Goal: Use online tool/utility: Use online tool/utility

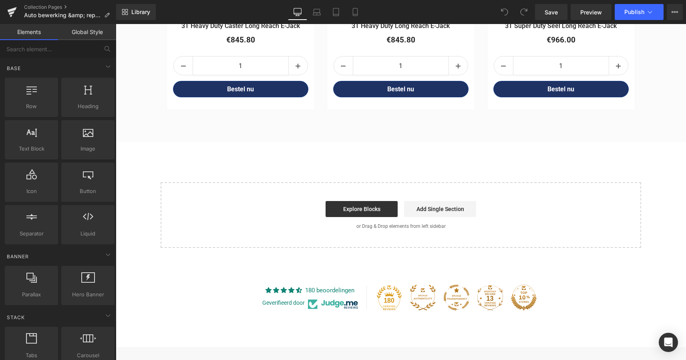
scroll to position [1759, 0]
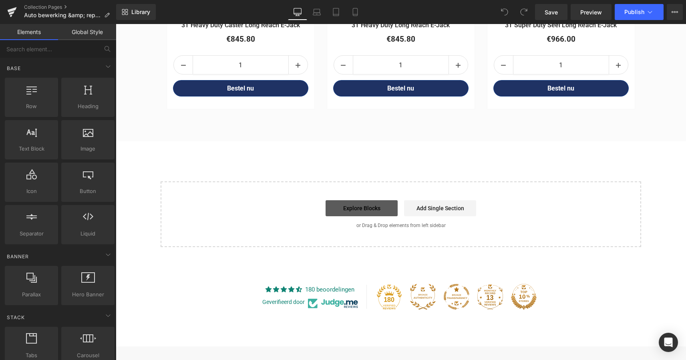
click at [369, 206] on link "Explore Blocks" at bounding box center [362, 208] width 72 height 16
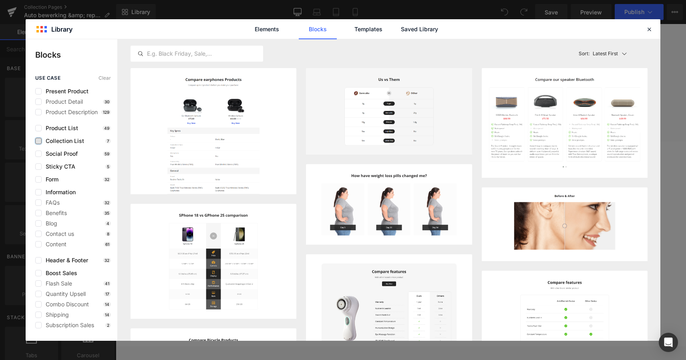
click at [40, 140] on label at bounding box center [38, 141] width 6 height 6
click at [38, 141] on input "checkbox" at bounding box center [38, 141] width 0 height 0
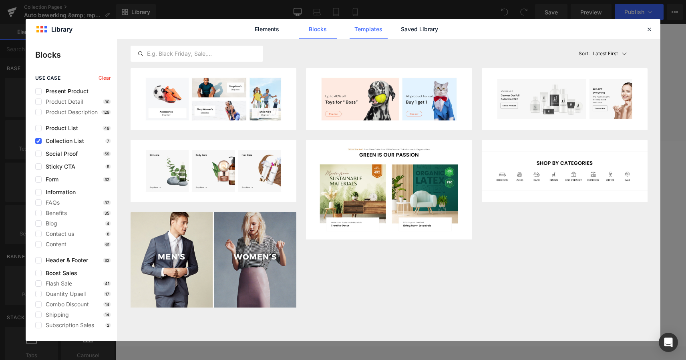
click at [375, 26] on link "Templates" at bounding box center [369, 29] width 38 height 20
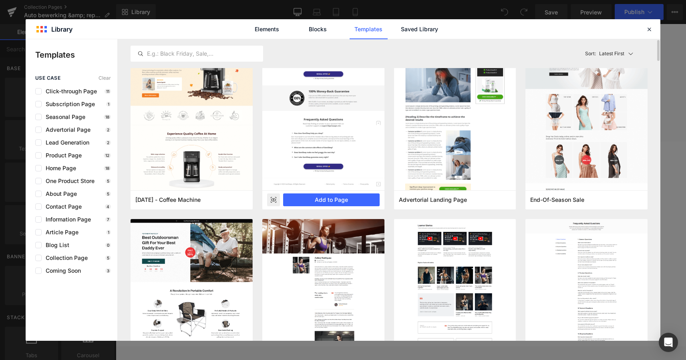
scroll to position [28, 0]
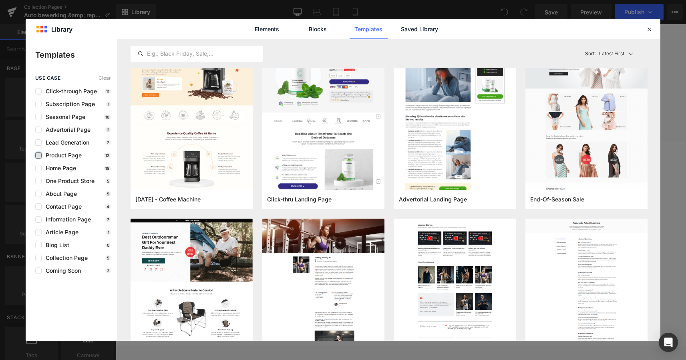
click at [38, 155] on label at bounding box center [38, 155] width 6 height 6
click at [38, 155] on input "checkbox" at bounding box center [38, 155] width 0 height 0
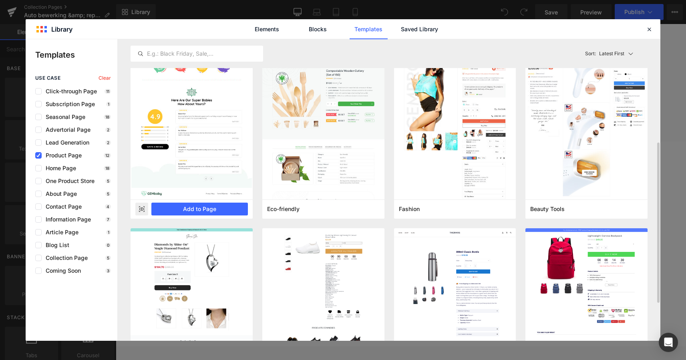
scroll to position [183, 0]
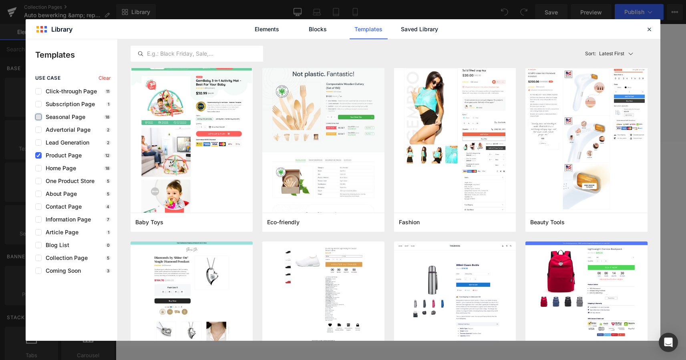
click at [39, 117] on label at bounding box center [38, 117] width 6 height 6
click at [38, 117] on input "checkbox" at bounding box center [38, 117] width 0 height 0
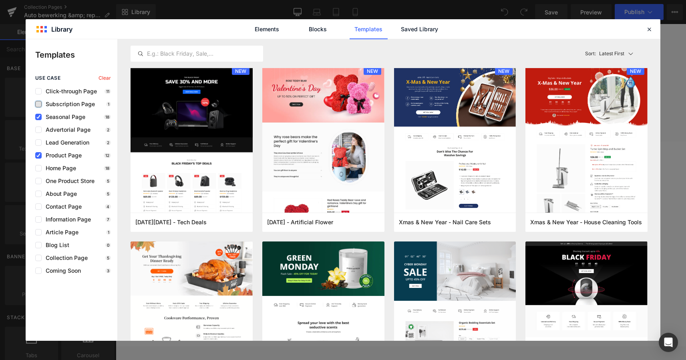
click at [39, 103] on label at bounding box center [38, 104] width 6 height 6
click at [38, 104] on input "checkbox" at bounding box center [38, 104] width 0 height 0
click at [41, 90] on label at bounding box center [38, 91] width 6 height 6
click at [38, 91] on input "checkbox" at bounding box center [38, 91] width 0 height 0
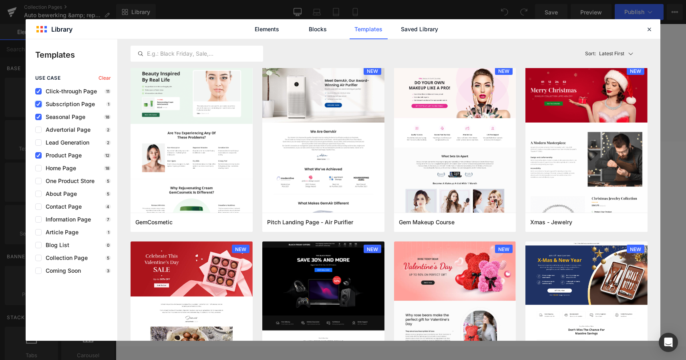
click at [40, 104] on icon at bounding box center [38, 104] width 4 height 0
click at [38, 104] on input "checkbox" at bounding box center [38, 104] width 0 height 0
click at [40, 117] on icon at bounding box center [38, 117] width 4 height 0
click at [38, 117] on input "checkbox" at bounding box center [38, 117] width 0 height 0
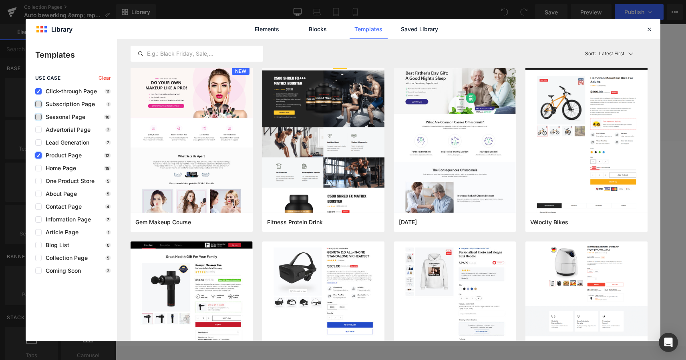
click at [39, 155] on icon at bounding box center [38, 155] width 4 height 0
click at [38, 155] on input "checkbox" at bounding box center [38, 155] width 0 height 0
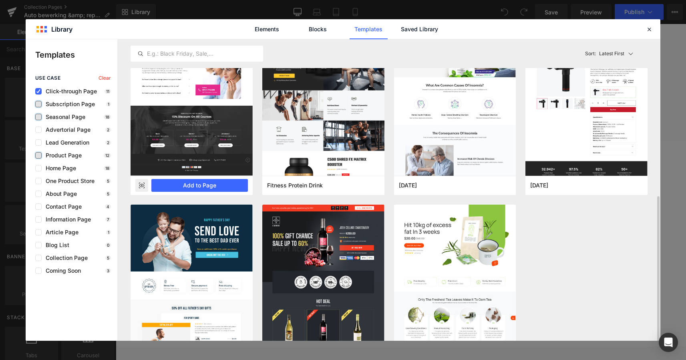
scroll to position [265, 0]
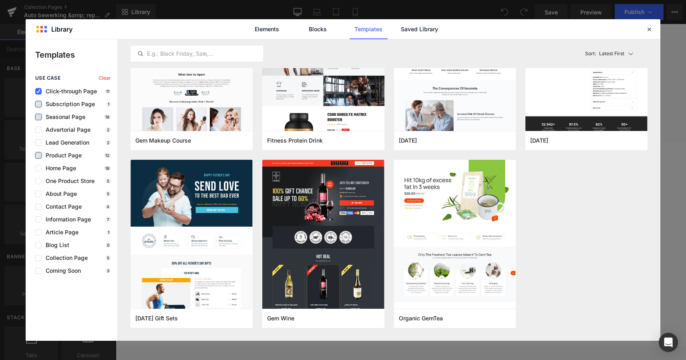
click at [42, 91] on span "Click-through Page" at bounding box center [69, 91] width 55 height 6
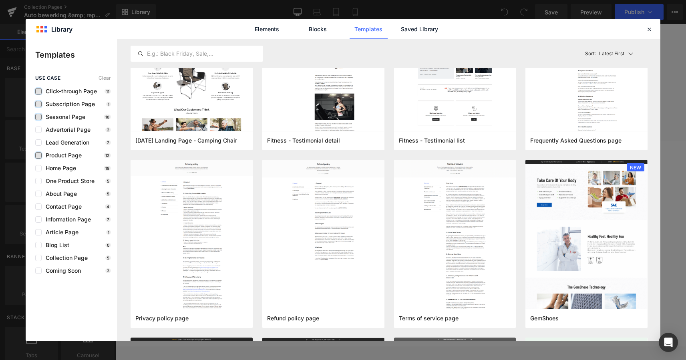
click at [40, 90] on label at bounding box center [38, 91] width 6 height 6
click at [38, 91] on input "checkbox" at bounding box center [38, 91] width 0 height 0
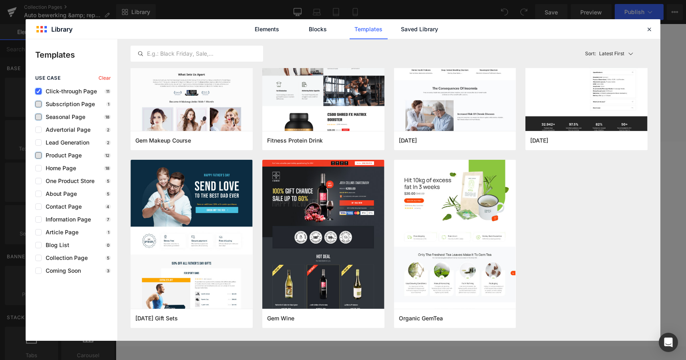
click at [40, 91] on icon at bounding box center [38, 91] width 4 height 0
click at [38, 91] on input "checkbox" at bounding box center [38, 91] width 0 height 0
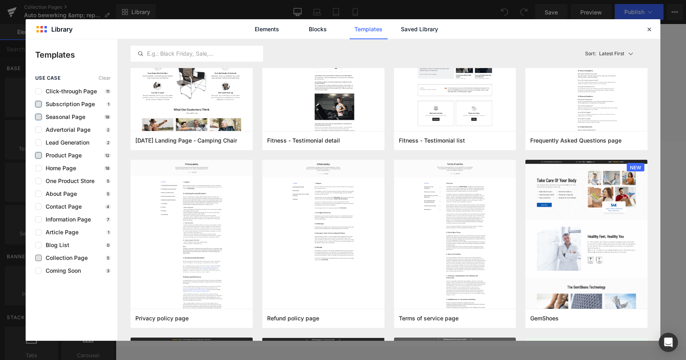
click at [42, 258] on span "Collection Page" at bounding box center [65, 258] width 46 height 6
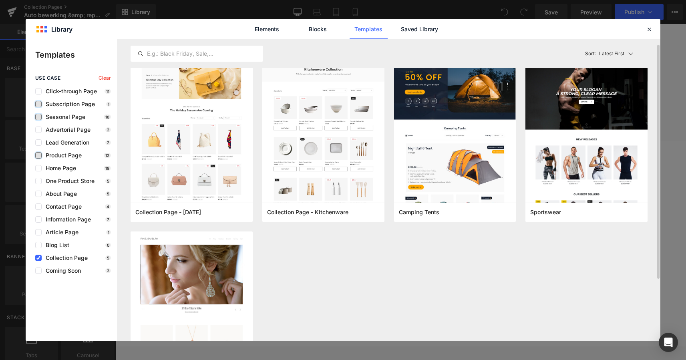
scroll to position [0, 0]
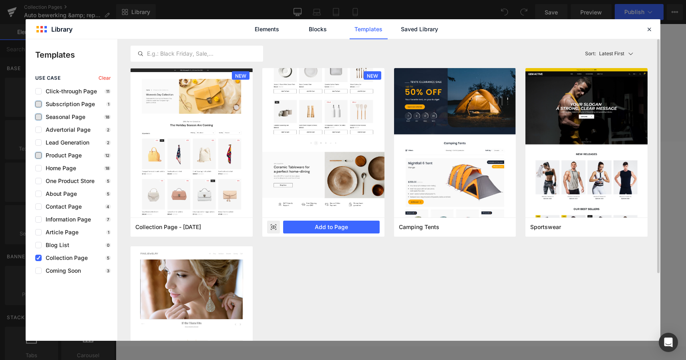
click at [274, 226] on rect at bounding box center [273, 227] width 13 height 13
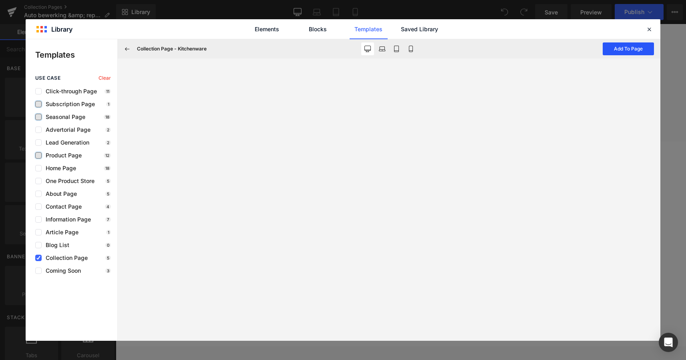
click at [629, 49] on button "Add To Page" at bounding box center [628, 48] width 51 height 13
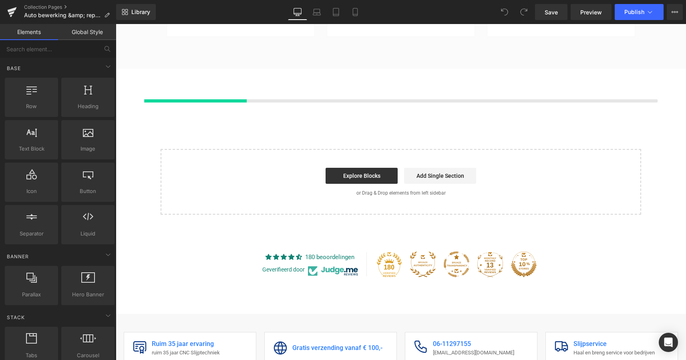
scroll to position [1834, 0]
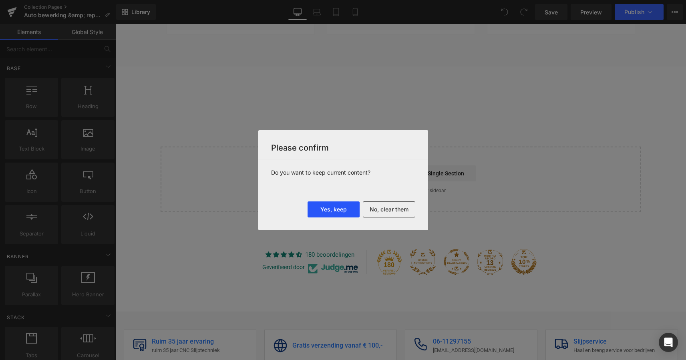
click at [340, 210] on button "Yes, keep" at bounding box center [334, 209] width 52 height 16
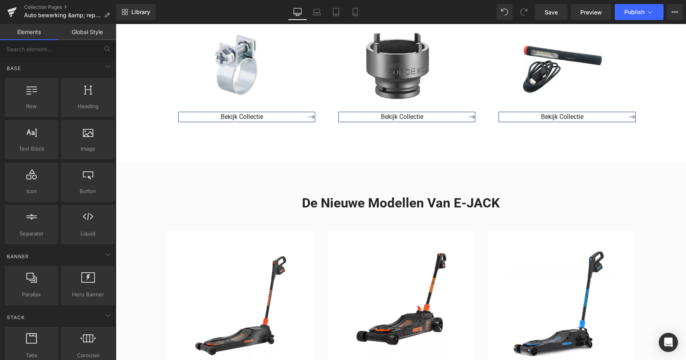
scroll to position [1385, 0]
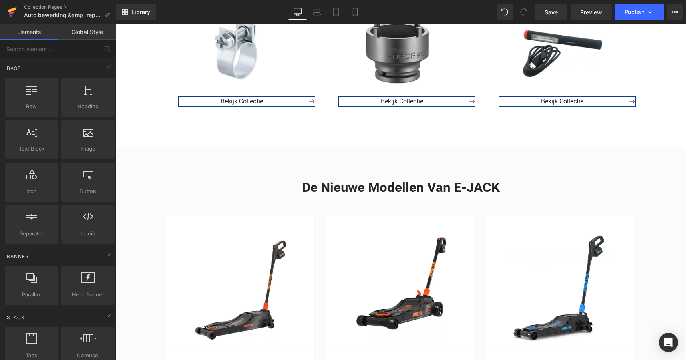
click at [14, 14] on icon at bounding box center [12, 12] width 10 height 20
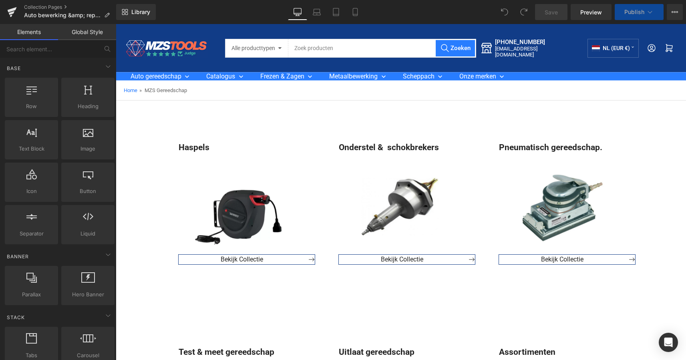
scroll to position [4, 0]
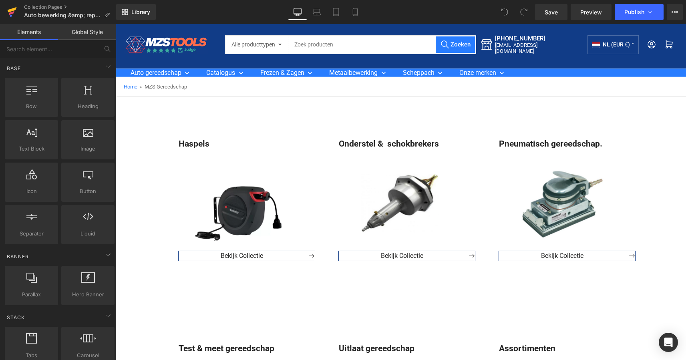
click at [11, 14] on icon at bounding box center [12, 12] width 10 height 20
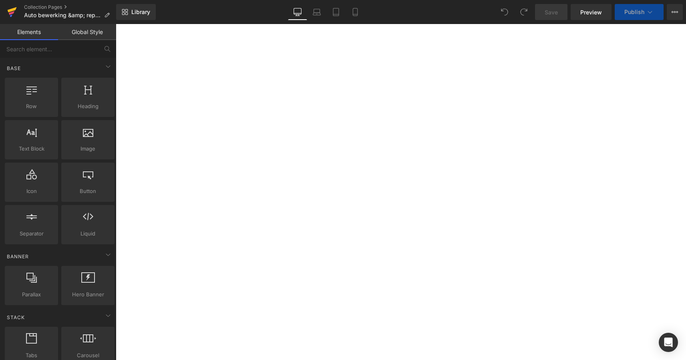
click at [10, 12] on icon at bounding box center [12, 12] width 10 height 20
